Goal: Information Seeking & Learning: Learn about a topic

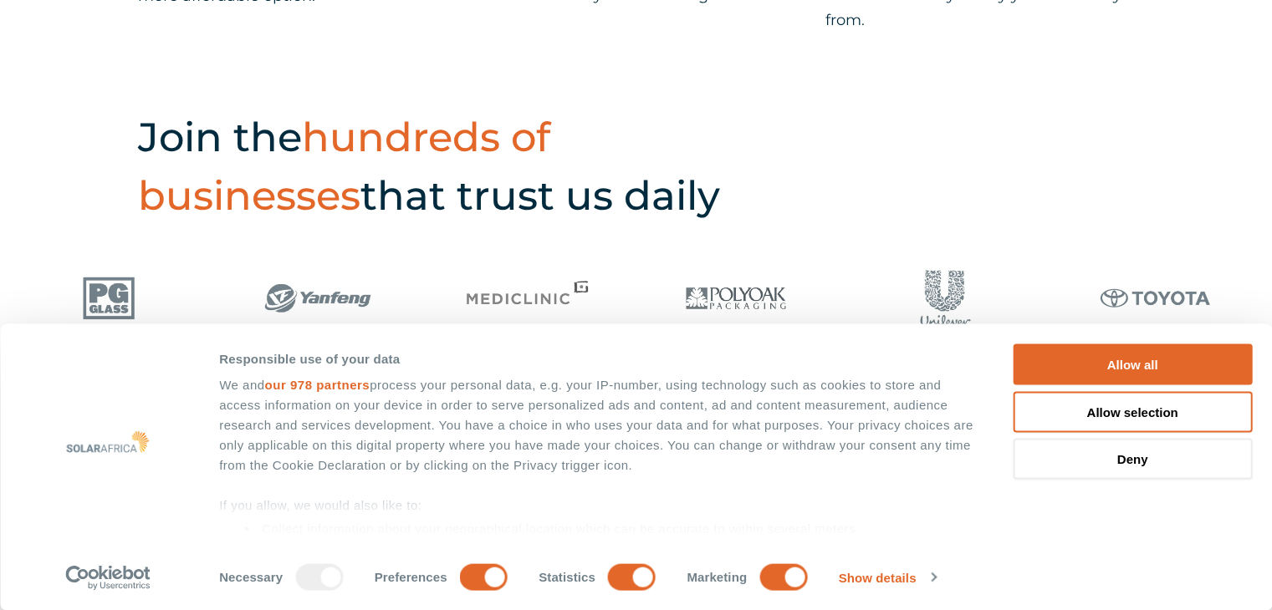
scroll to position [836, 0]
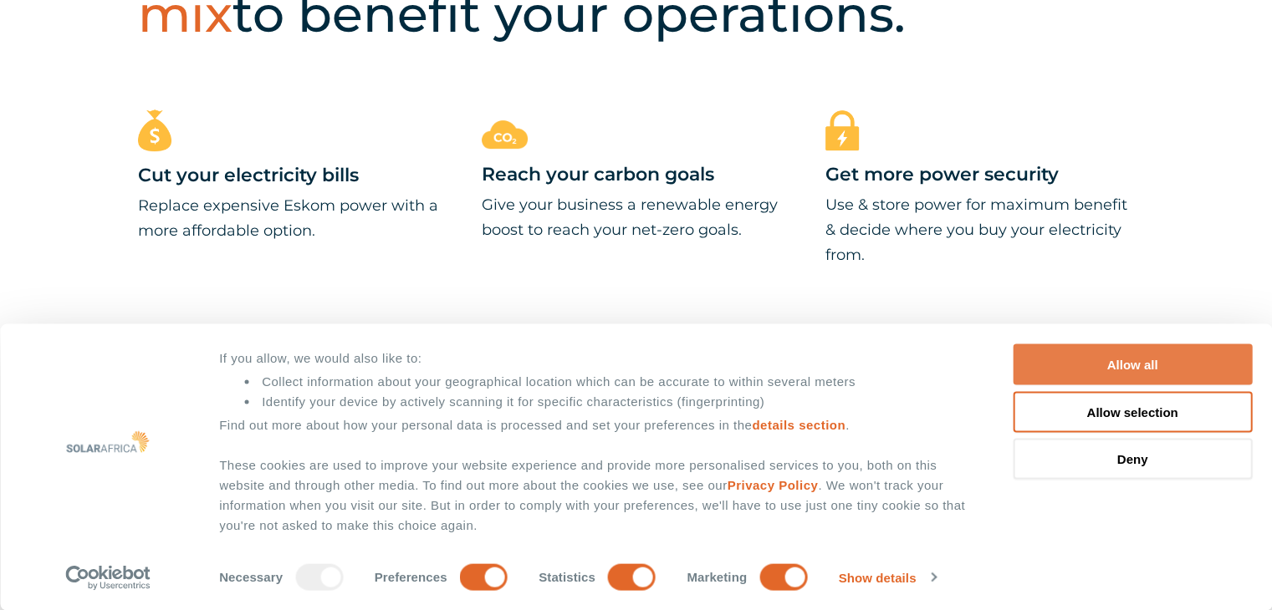
click at [1151, 355] on button "Allow all" at bounding box center [1132, 365] width 239 height 41
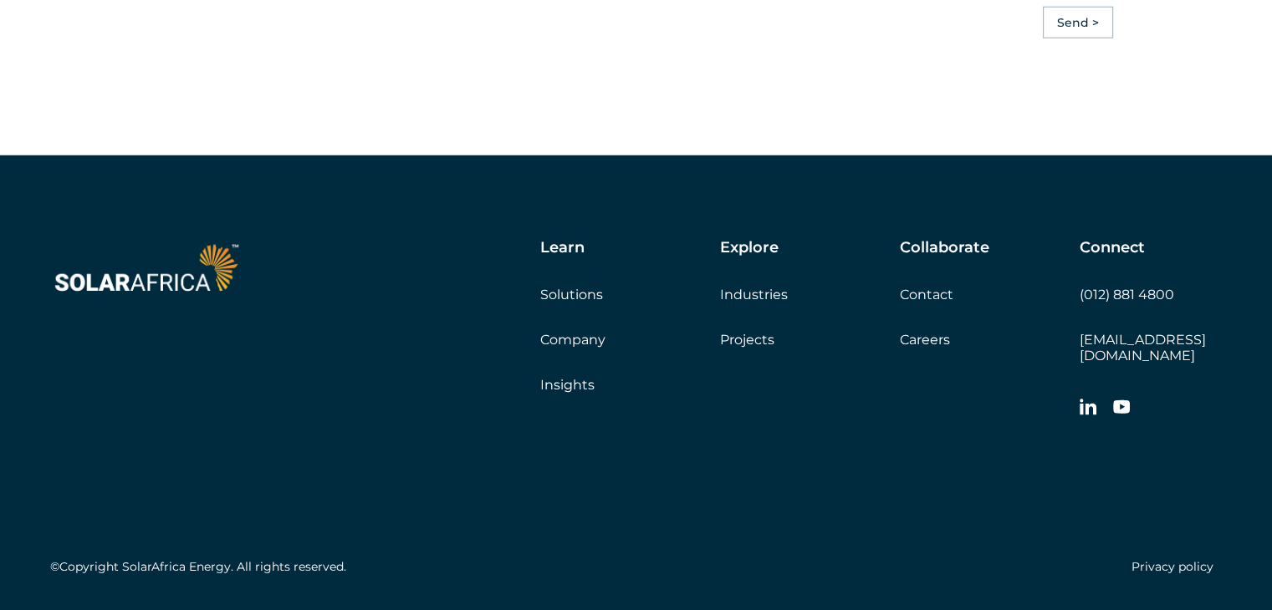
scroll to position [4757, 0]
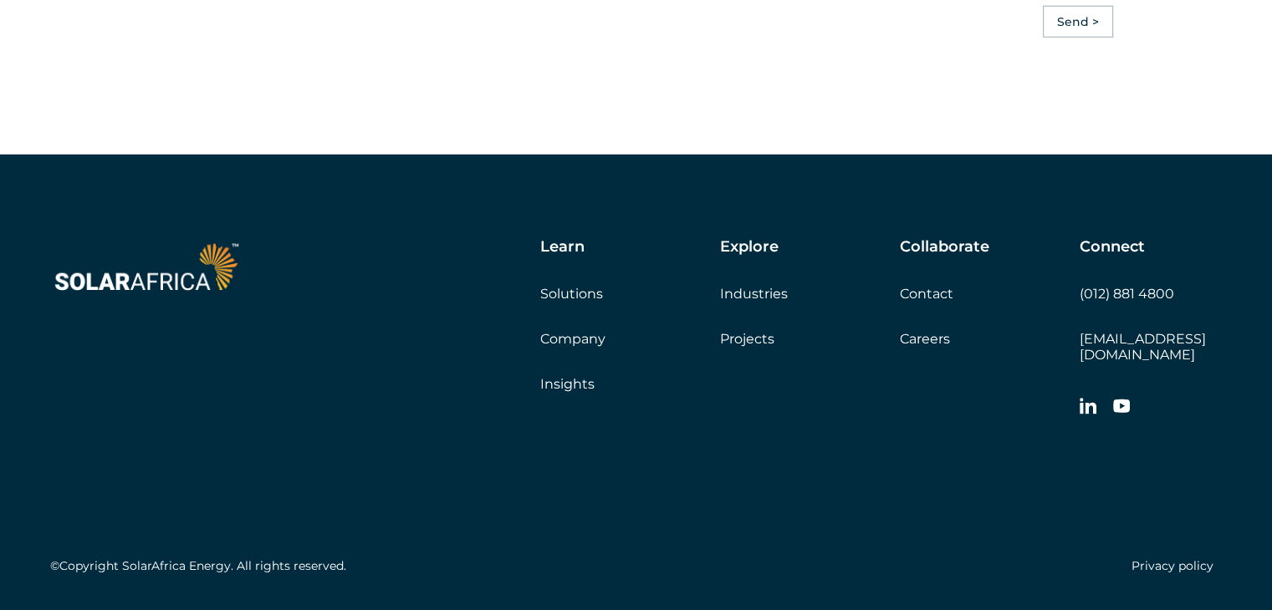
click at [753, 347] on link "Projects" at bounding box center [747, 339] width 54 height 16
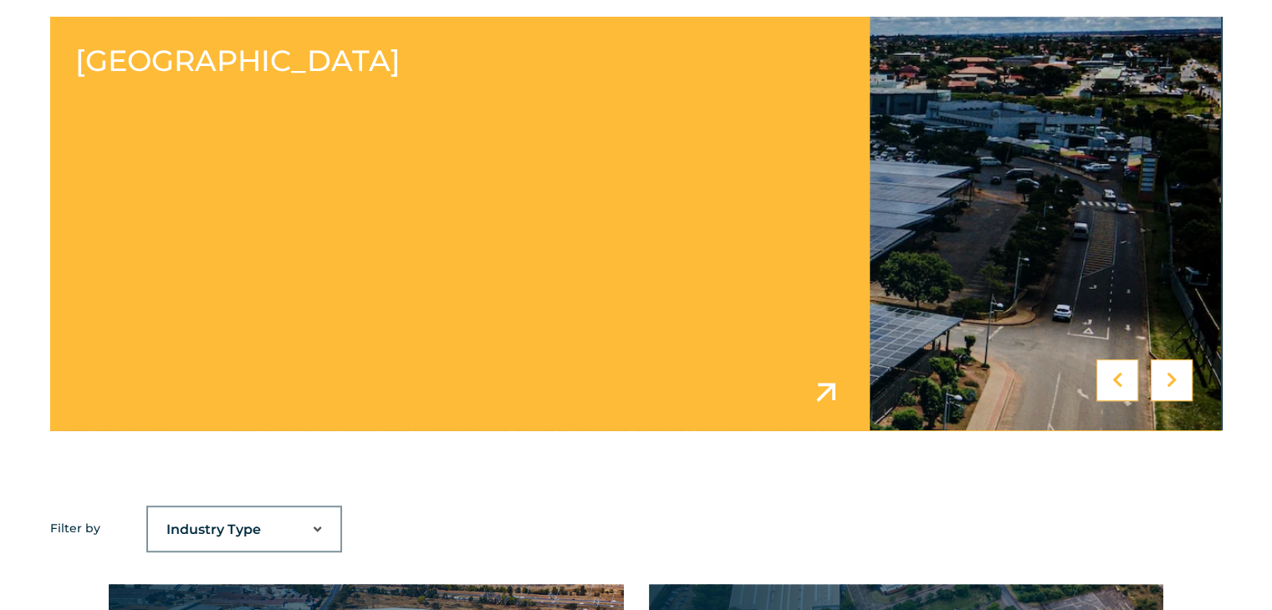
scroll to position [702, 0]
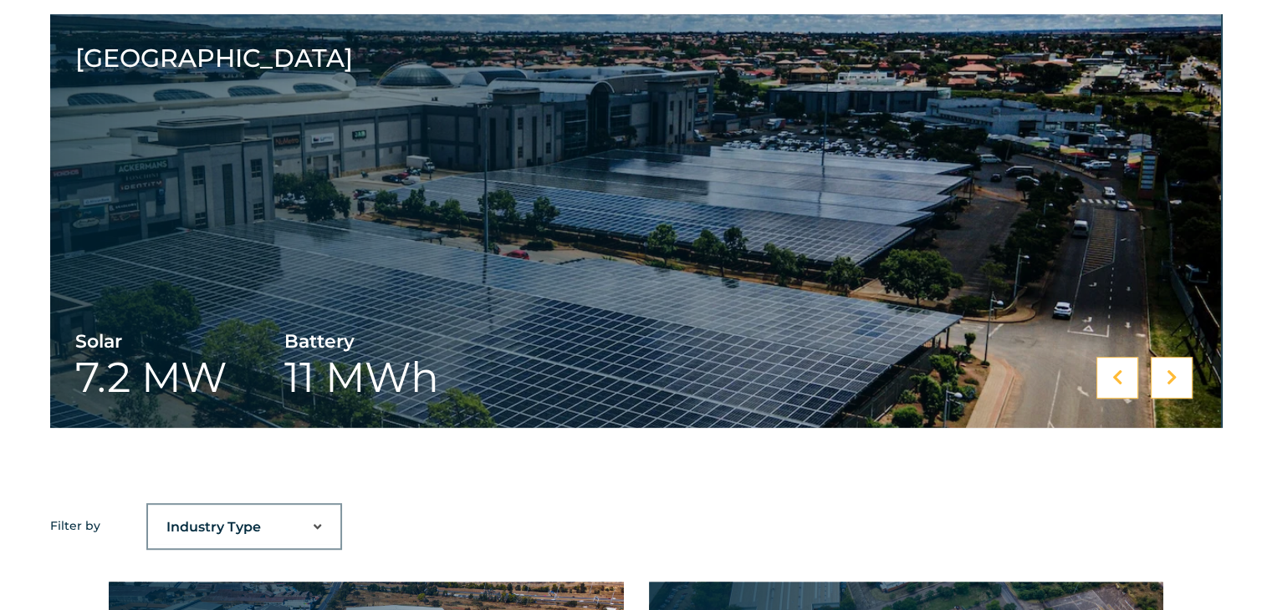
click at [1173, 372] on icon at bounding box center [1172, 378] width 11 height 17
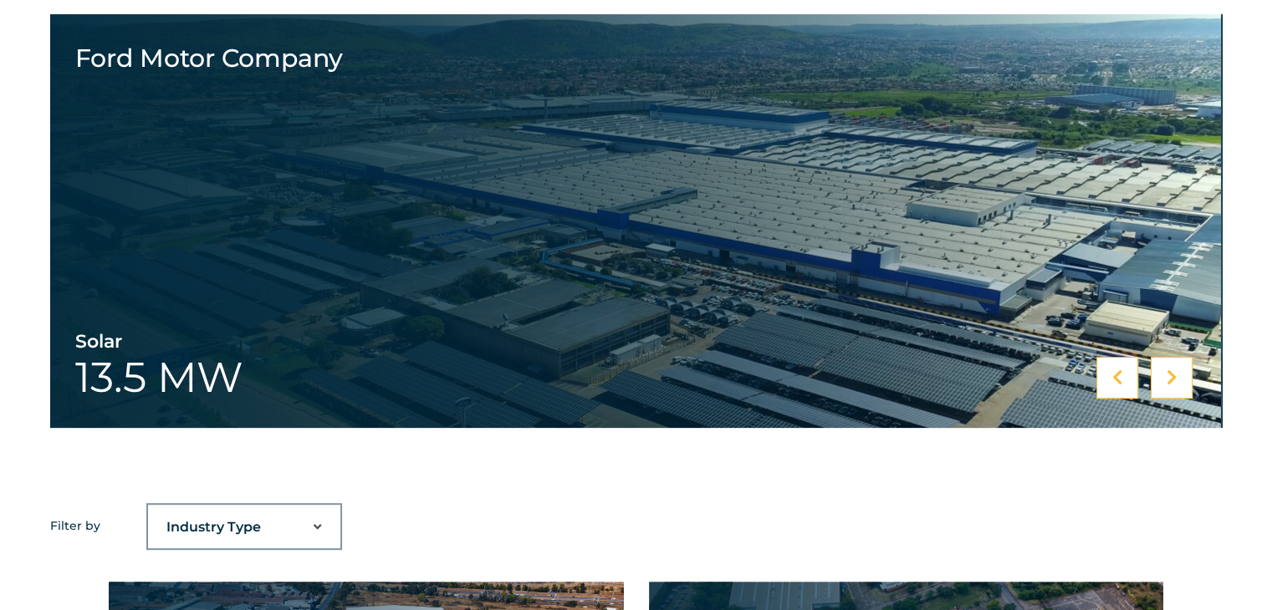
click at [1173, 372] on icon at bounding box center [1172, 378] width 11 height 17
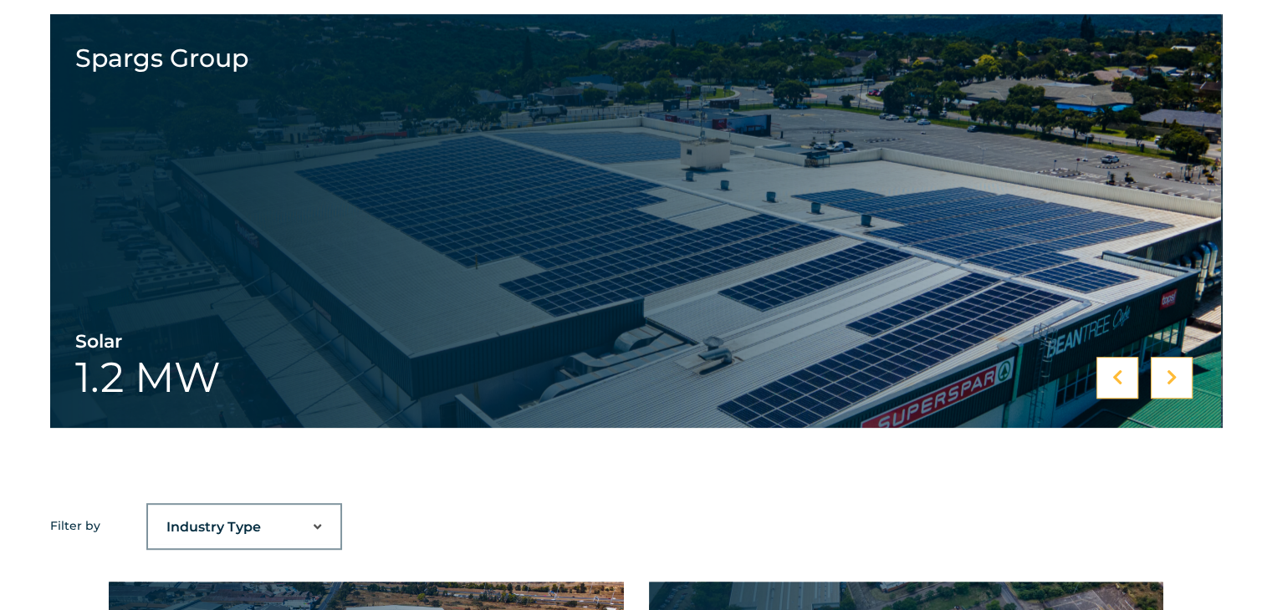
click at [1173, 372] on icon at bounding box center [1172, 378] width 11 height 17
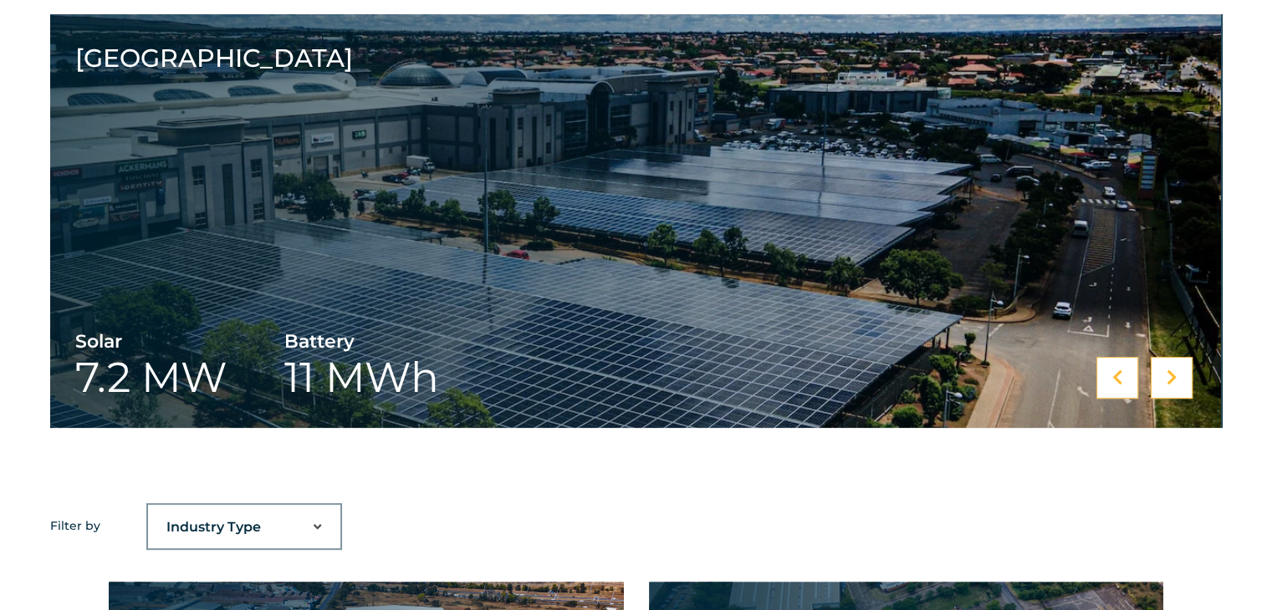
click at [1173, 372] on icon at bounding box center [1172, 378] width 11 height 17
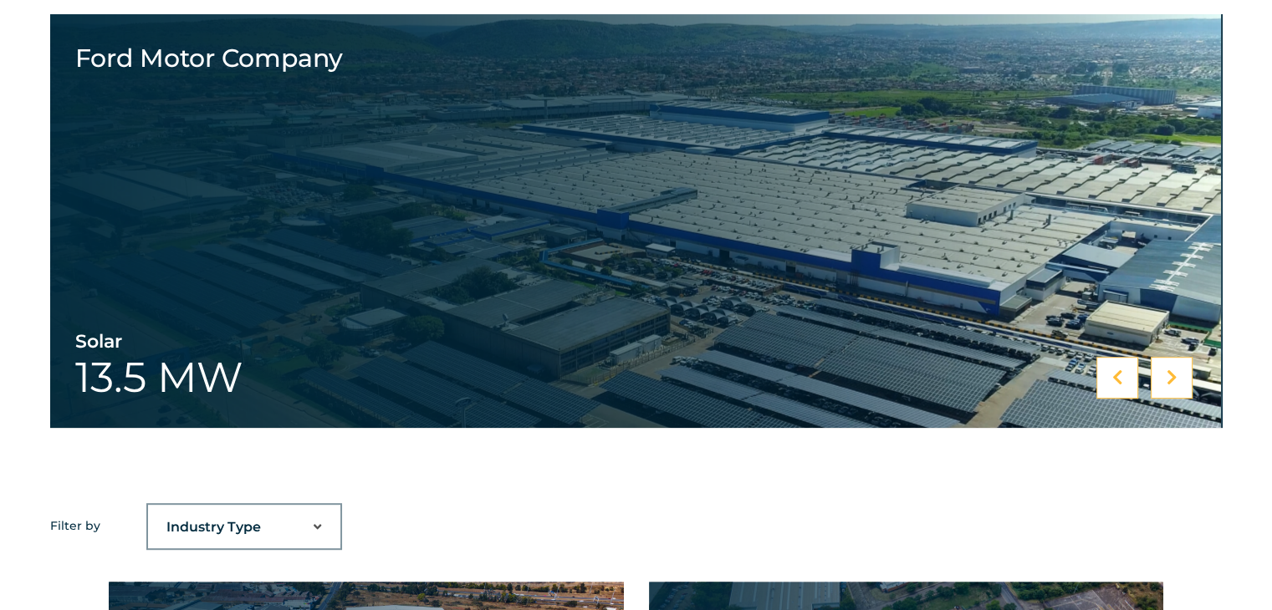
click at [312, 525] on select "Industry Type Agriculture Automotive Corporate Parks FMCG Food Processing Hospi…" at bounding box center [244, 527] width 192 height 33
click at [508, 462] on div "Ford Motor Company Solar 13.5 MW Ford Motor Company Spargs Group Solar 1.2 MW S…" at bounding box center [636, 258] width 1272 height 489
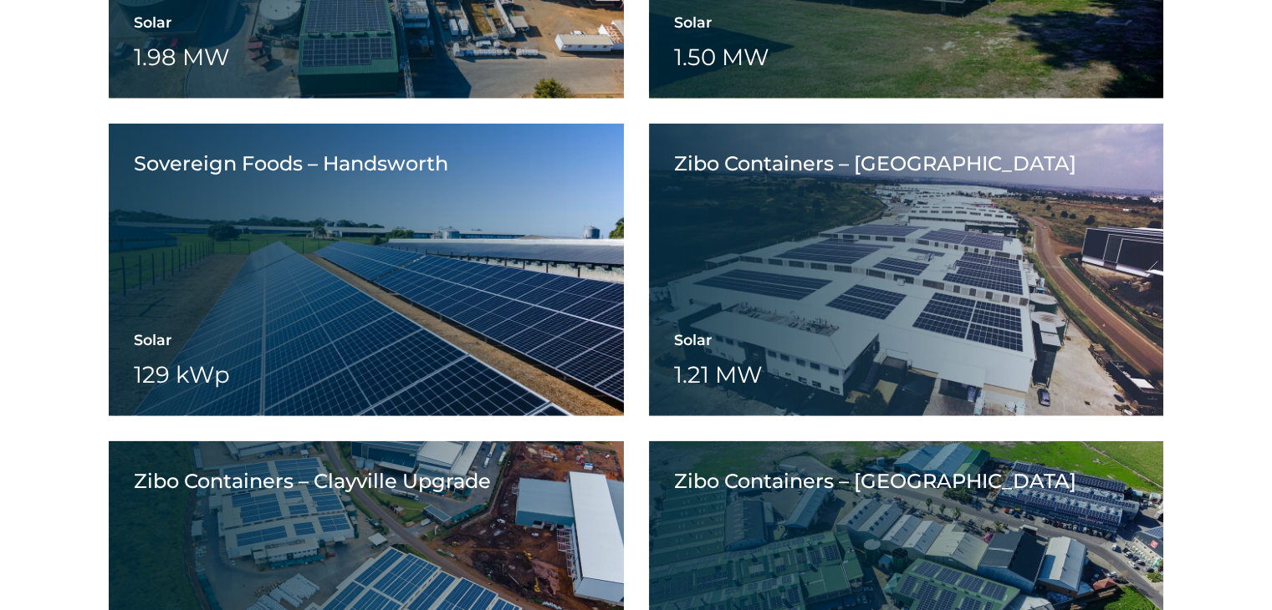
scroll to position [4029, 0]
